Goal: Transaction & Acquisition: Obtain resource

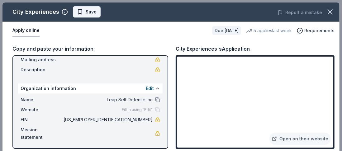
click at [84, 11] on span "Save" at bounding box center [87, 11] width 20 height 7
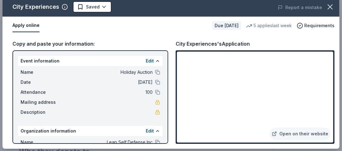
click at [263, 41] on div "City Experiences's Application" at bounding box center [255, 44] width 159 height 8
click at [326, 6] on icon "button" at bounding box center [330, 6] width 9 height 9
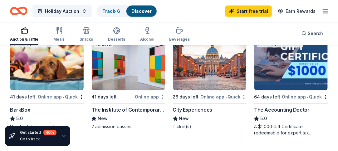
scroll to position [323, 0]
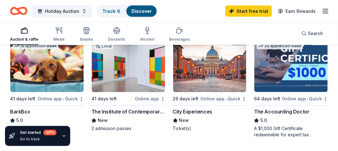
click at [51, 79] on img at bounding box center [46, 62] width 73 height 59
click at [39, 67] on img at bounding box center [46, 62] width 73 height 59
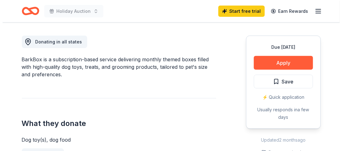
scroll to position [170, 0]
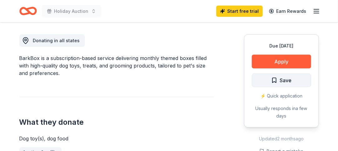
click at [269, 79] on button "Save" at bounding box center [281, 80] width 59 height 14
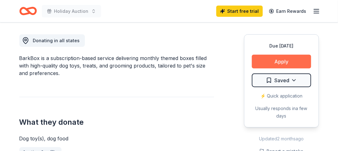
click at [271, 61] on button "Apply" at bounding box center [281, 62] width 59 height 14
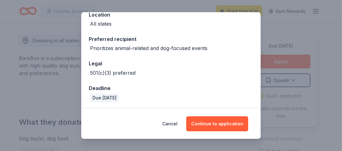
scroll to position [77, 0]
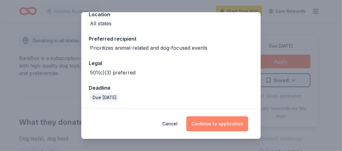
click at [202, 124] on button "Continue to application" at bounding box center [217, 123] width 62 height 15
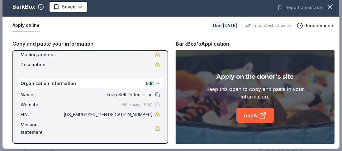
scroll to position [5, 0]
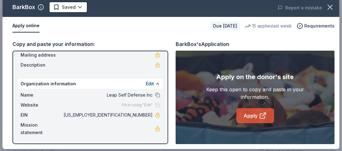
click at [251, 118] on link "Apply" at bounding box center [256, 115] width 38 height 15
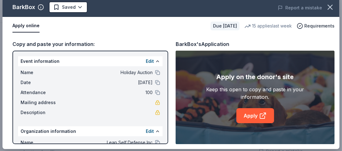
scroll to position [0, 0]
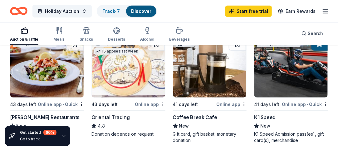
scroll to position [198, 0]
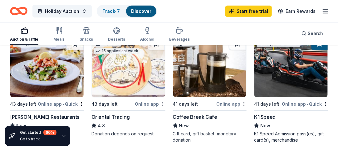
click at [291, 83] on img at bounding box center [290, 67] width 73 height 59
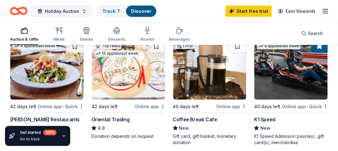
scroll to position [195, 0]
click at [210, 85] on img at bounding box center [209, 69] width 73 height 59
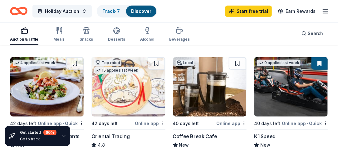
scroll to position [176, 0]
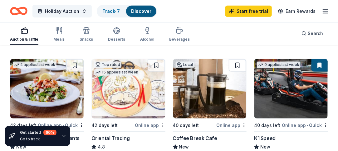
click at [236, 66] on button at bounding box center [237, 65] width 17 height 12
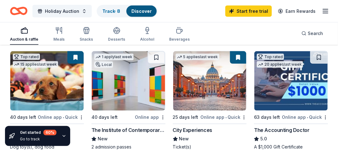
scroll to position [307, 0]
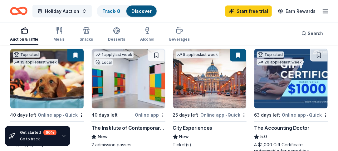
click at [75, 50] on button at bounding box center [75, 55] width 16 height 12
click at [77, 53] on button at bounding box center [75, 55] width 16 height 12
click at [75, 60] on button at bounding box center [75, 55] width 16 height 12
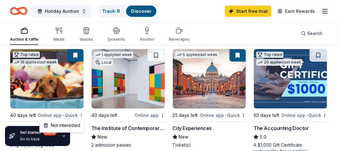
click at [69, 125] on div "Not interested" at bounding box center [62, 124] width 42 height 11
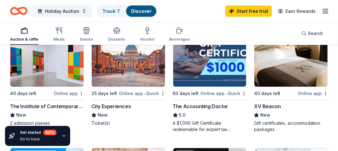
scroll to position [330, 0]
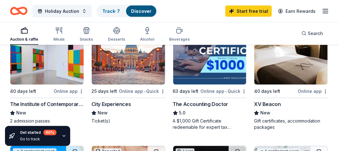
click at [62, 137] on icon "button" at bounding box center [63, 135] width 5 height 5
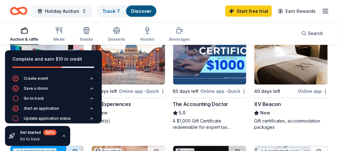
click at [118, 128] on div "5 applies last week 25 days left Online app • Quick City Experiences New Ticket…" at bounding box center [128, 77] width 74 height 105
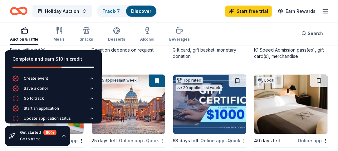
scroll to position [280, 0]
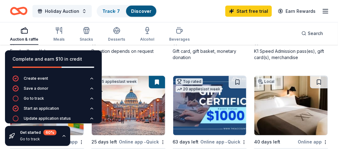
click at [61, 136] on icon "button" at bounding box center [63, 135] width 5 height 5
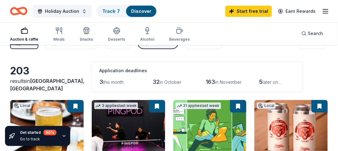
scroll to position [0, 0]
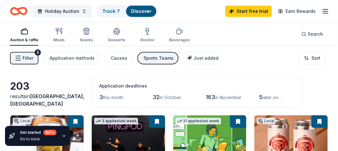
click at [324, 14] on icon "button" at bounding box center [324, 10] width 7 height 7
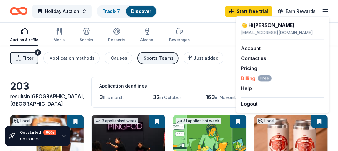
click at [251, 77] on span "Billing Free" at bounding box center [256, 77] width 31 height 7
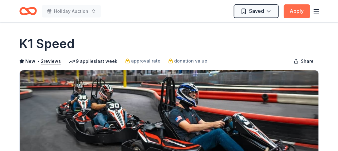
click at [294, 9] on button "Apply" at bounding box center [296, 11] width 26 height 14
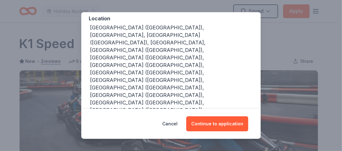
scroll to position [84, 0]
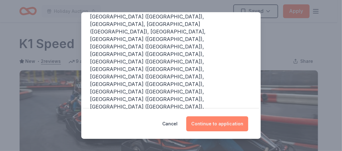
click at [218, 124] on button "Continue to application" at bounding box center [217, 123] width 62 height 15
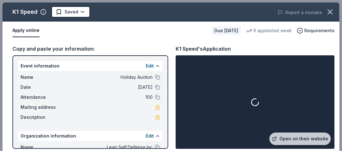
scroll to position [5, 0]
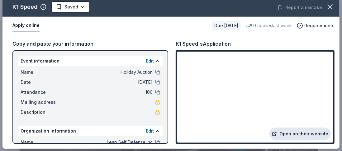
click at [286, 133] on link "Open on their website" at bounding box center [300, 133] width 61 height 12
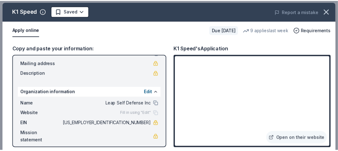
scroll to position [0, 0]
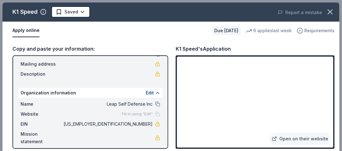
click at [305, 31] on span "Requirements" at bounding box center [320, 30] width 30 height 7
click at [328, 10] on icon "button" at bounding box center [330, 12] width 4 height 4
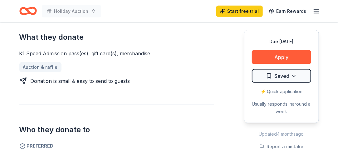
scroll to position [263, 0]
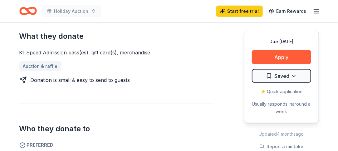
drag, startPoint x: 18, startPoint y: 52, endPoint x: 75, endPoint y: 50, distance: 57.4
drag, startPoint x: 149, startPoint y: 50, endPoint x: 40, endPoint y: 55, distance: 108.6
click at [40, 55] on div "K1 Speed Admission pass(es), gift card(s), merchandise" at bounding box center [116, 52] width 195 height 7
drag, startPoint x: 19, startPoint y: 50, endPoint x: 155, endPoint y: 48, distance: 136.2
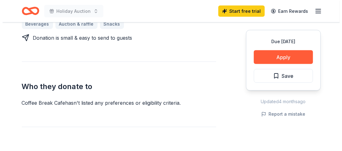
scroll to position [313, 0]
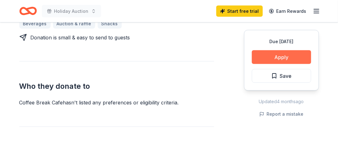
click at [280, 57] on button "Apply" at bounding box center [281, 57] width 59 height 14
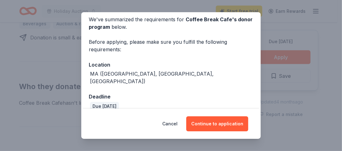
scroll to position [28, 0]
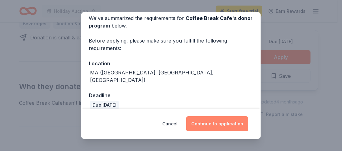
click at [206, 128] on button "Continue to application" at bounding box center [217, 123] width 62 height 15
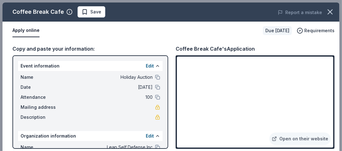
scroll to position [5, 0]
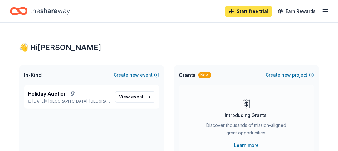
click at [242, 10] on link "Start free trial" at bounding box center [248, 11] width 46 height 11
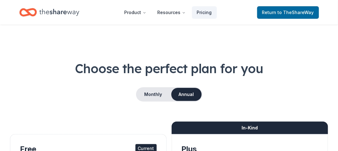
click at [45, 9] on icon "Home" at bounding box center [59, 12] width 40 height 13
